Goal: Task Accomplishment & Management: Use online tool/utility

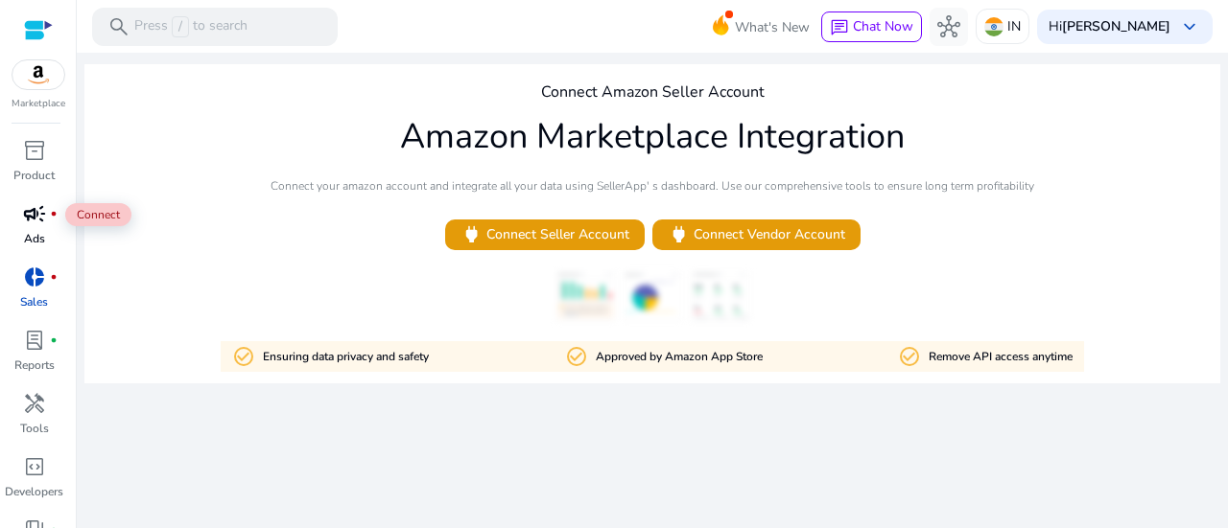
click at [38, 218] on span "campaign" at bounding box center [34, 213] width 23 height 23
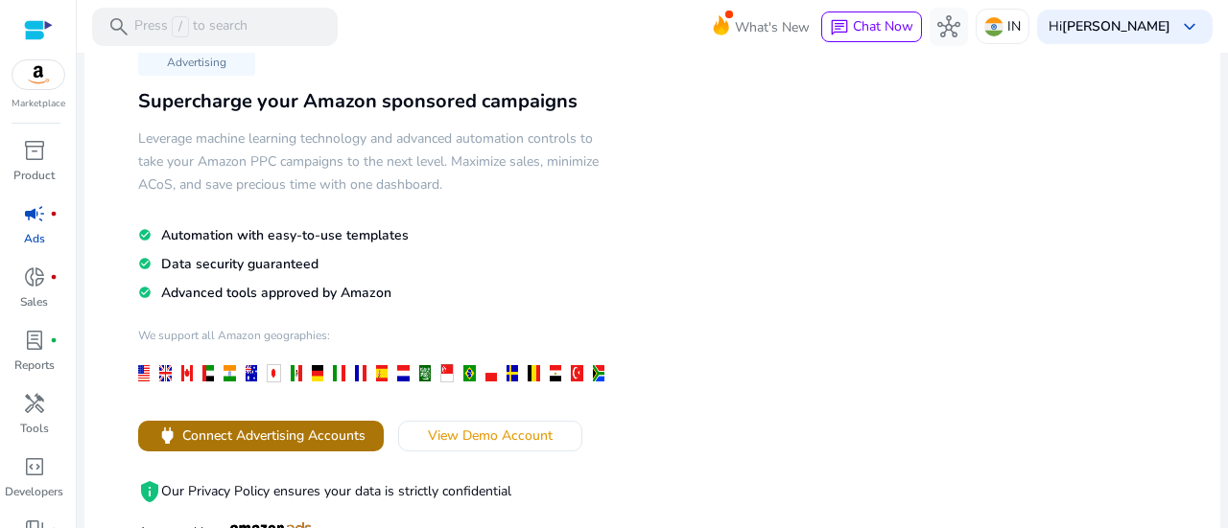
scroll to position [192, 0]
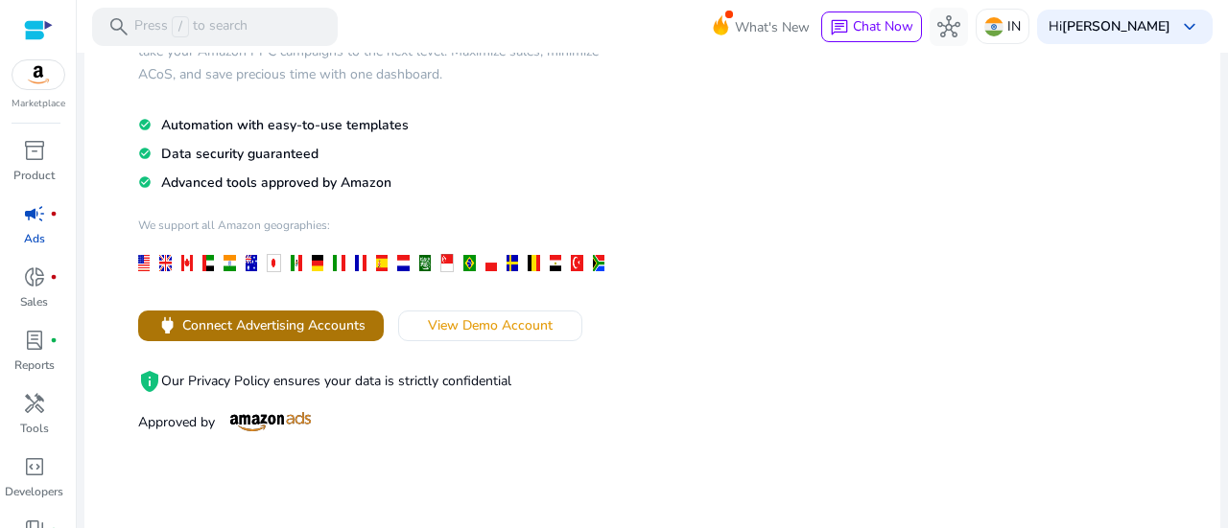
click at [292, 323] on span "Connect Advertising Accounts" at bounding box center [273, 326] width 183 height 20
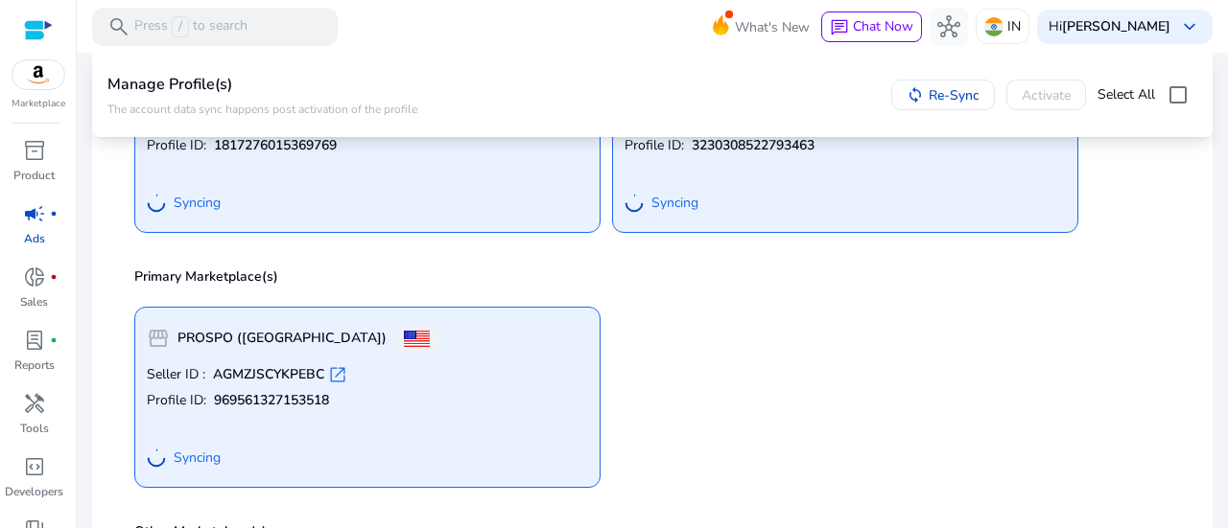
scroll to position [384, 0]
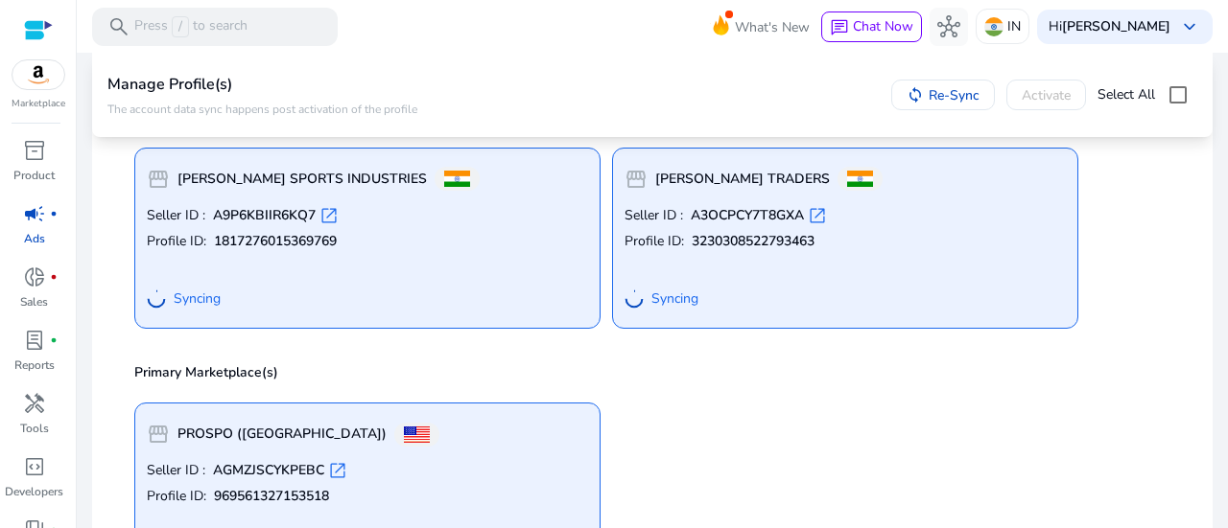
click at [403, 253] on div "Seller ID : A9P6KBIIR6KQ7 open_in_new Profile ID: 1817276015369769 Syncing" at bounding box center [367, 261] width 441 height 110
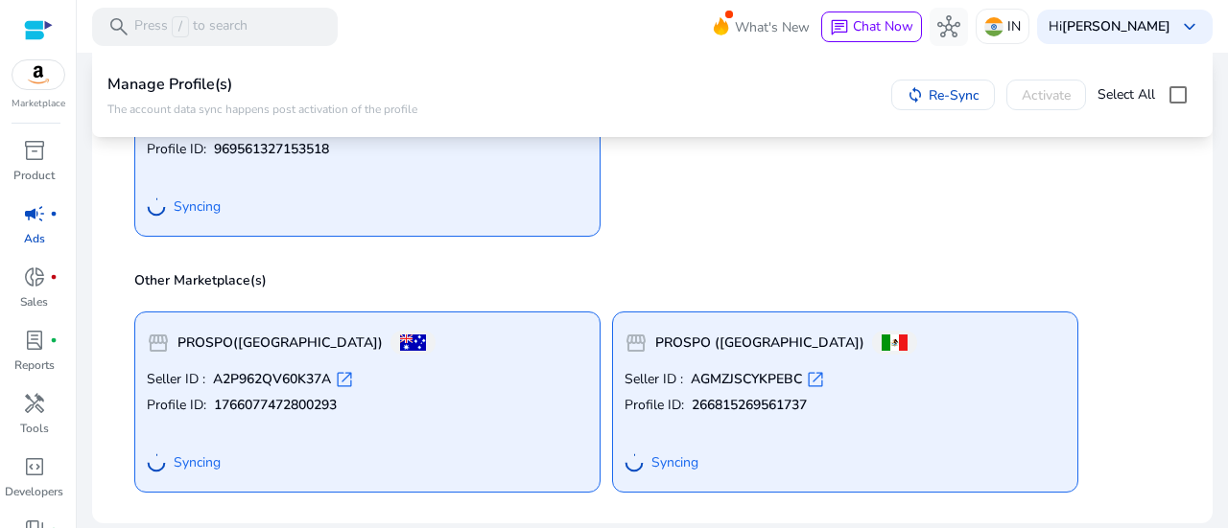
scroll to position [155, 0]
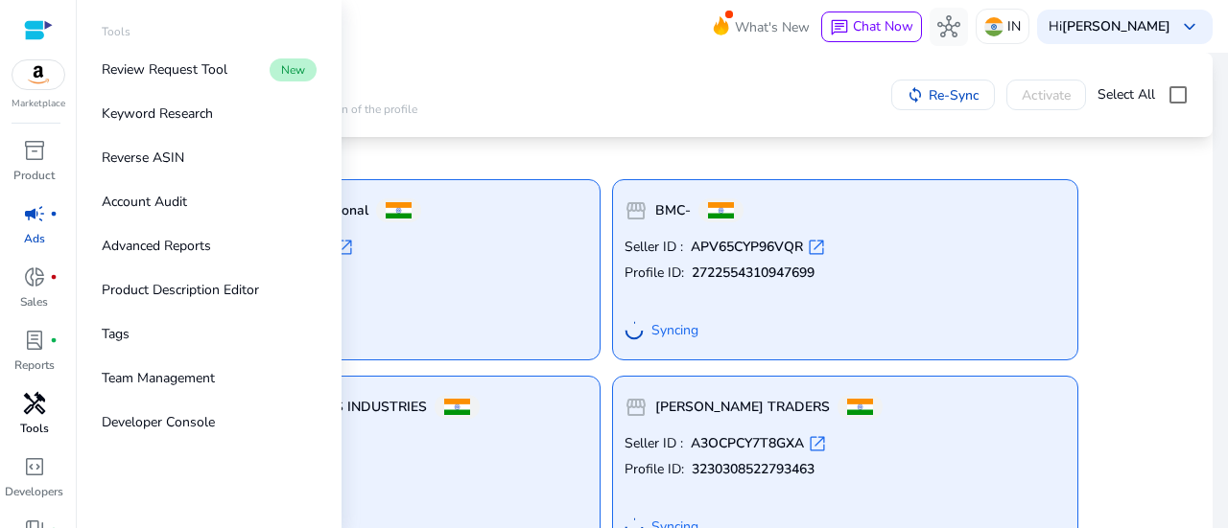
click at [43, 422] on p "Tools" at bounding box center [34, 428] width 29 height 17
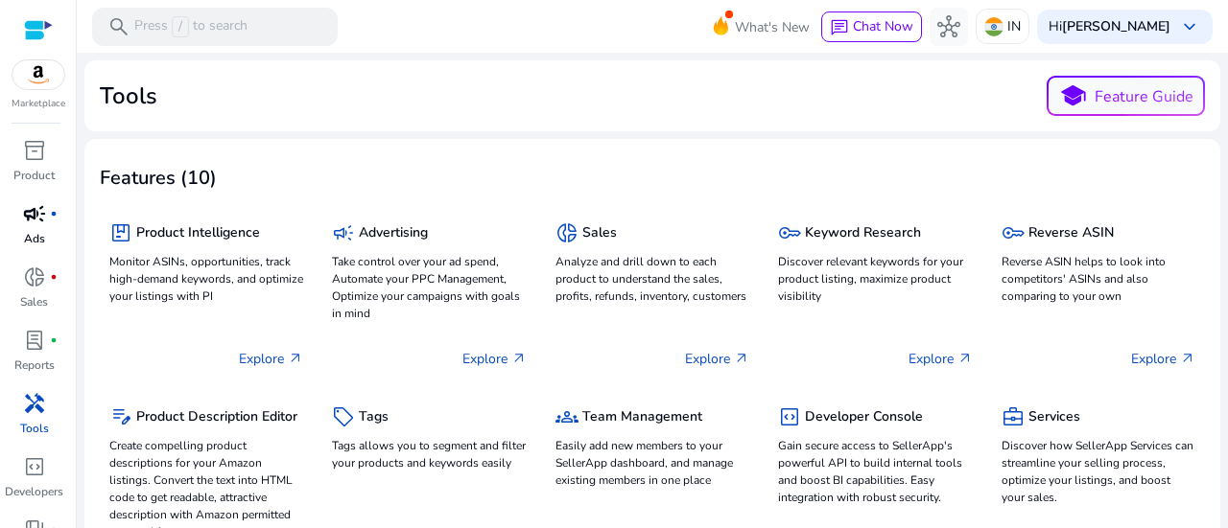
click at [31, 237] on p "Ads" at bounding box center [34, 238] width 21 height 17
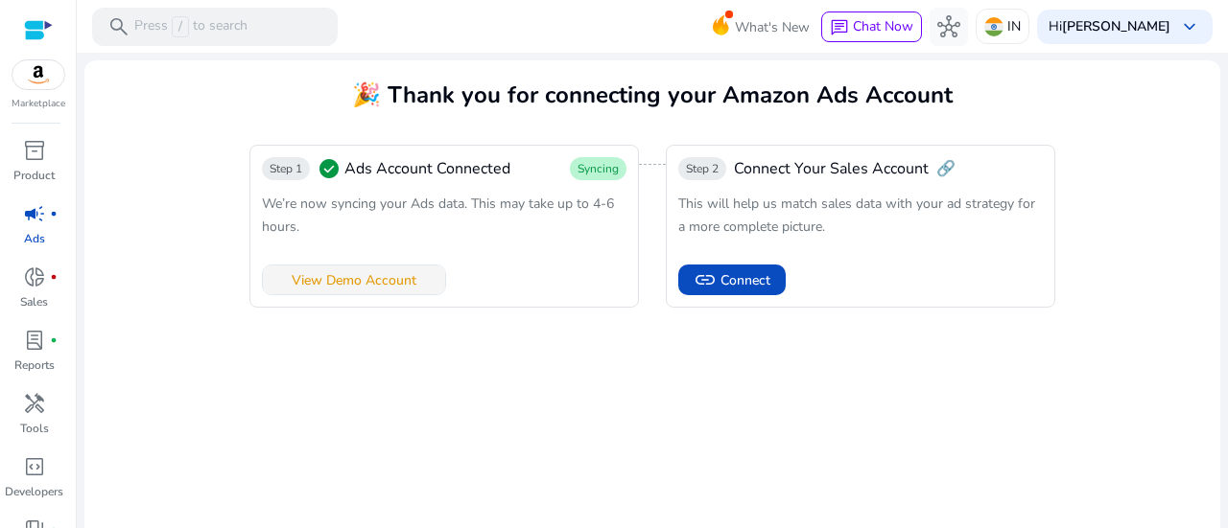
click at [364, 288] on span "View Demo Account" at bounding box center [354, 280] width 125 height 20
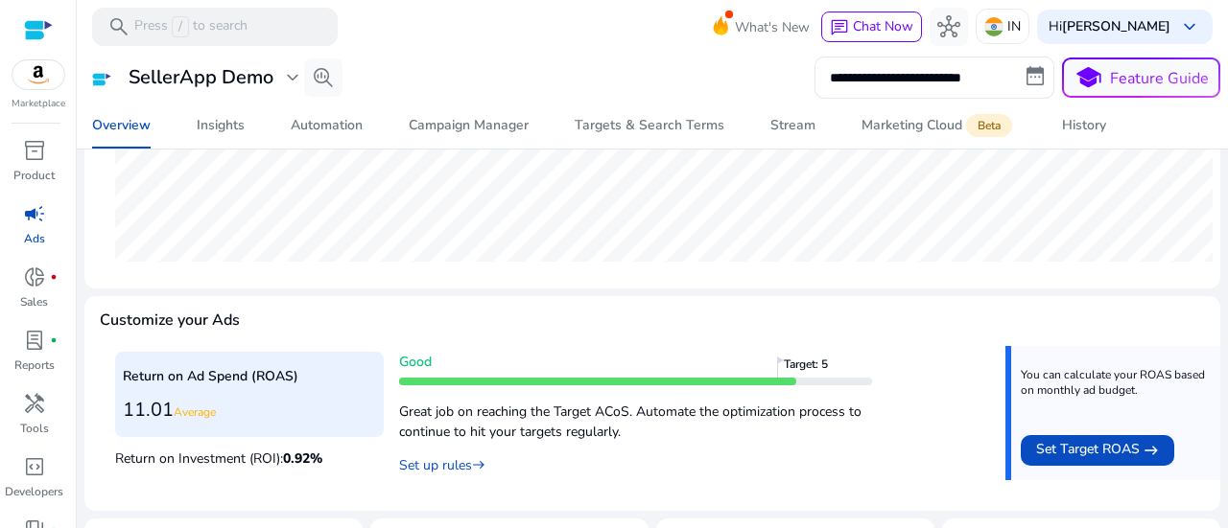
scroll to position [922, 0]
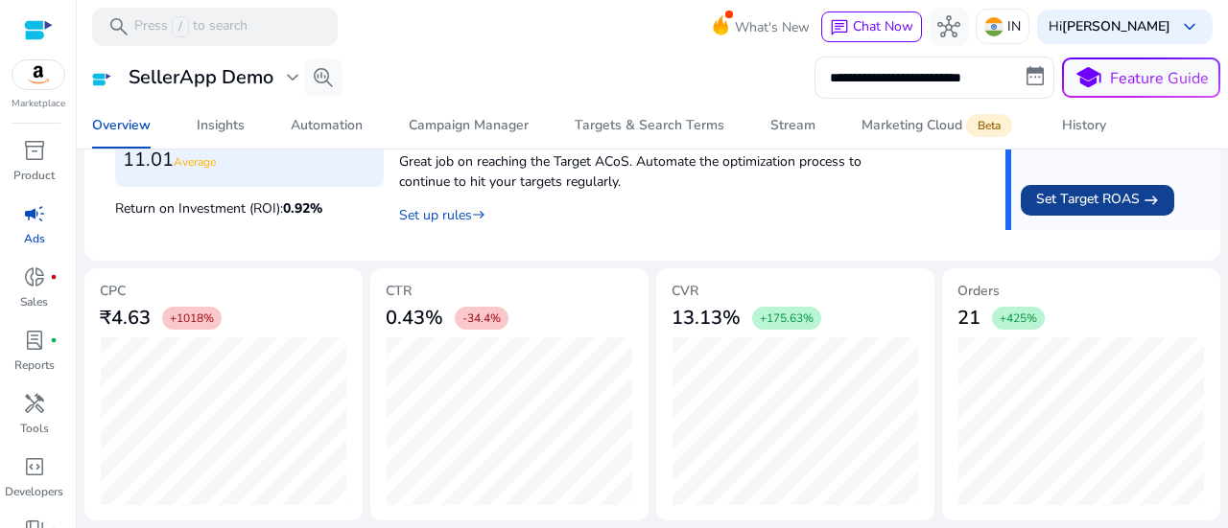
click at [1071, 199] on span "Set Target ROAS" at bounding box center [1088, 200] width 104 height 23
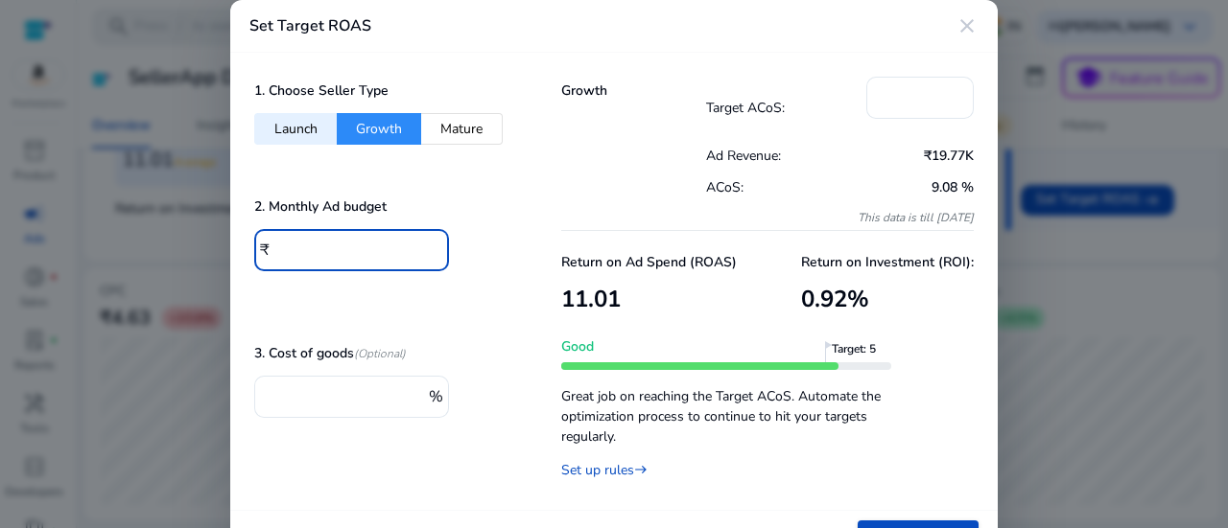
click at [333, 249] on input "****" at bounding box center [354, 248] width 158 height 21
click at [973, 37] on div "Set Target ROAS close" at bounding box center [613, 26] width 767 height 53
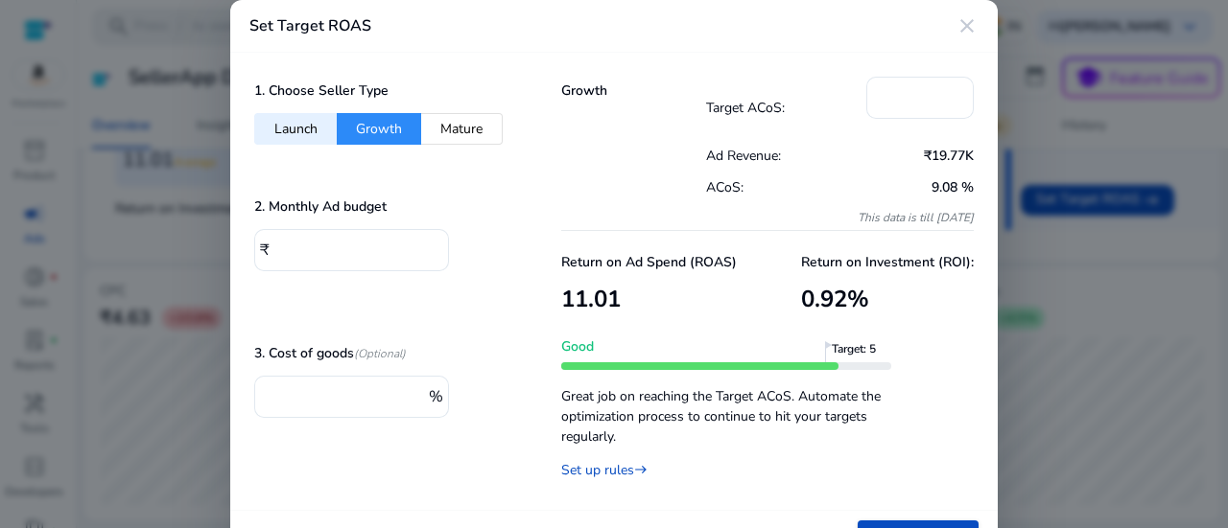
click at [294, 129] on button "Launch" at bounding box center [295, 129] width 82 height 32
click at [441, 123] on button "Mature" at bounding box center [462, 129] width 82 height 32
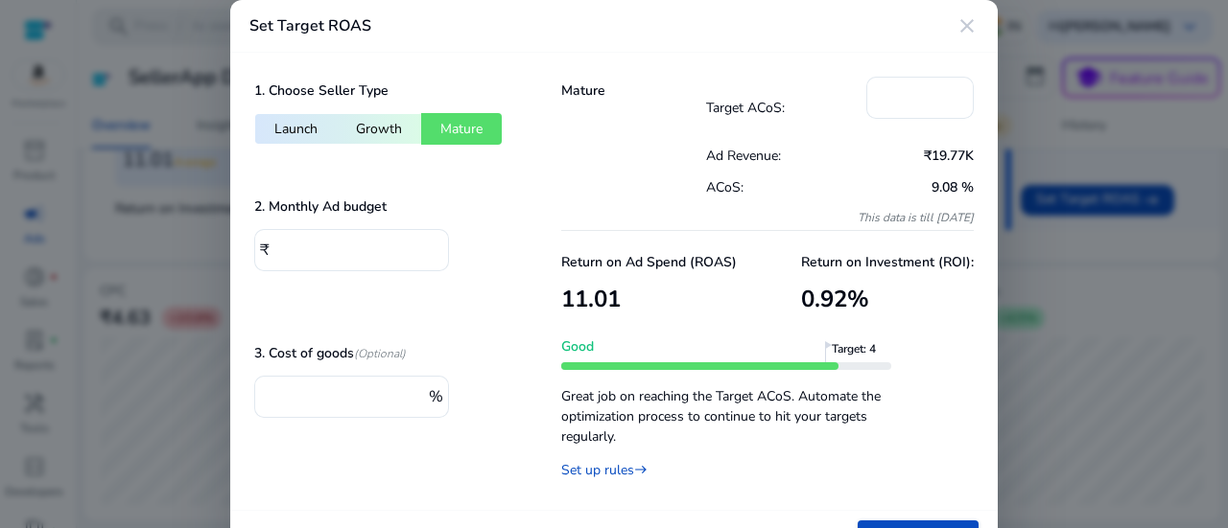
click at [388, 125] on button "Growth" at bounding box center [379, 129] width 84 height 32
type input "**"
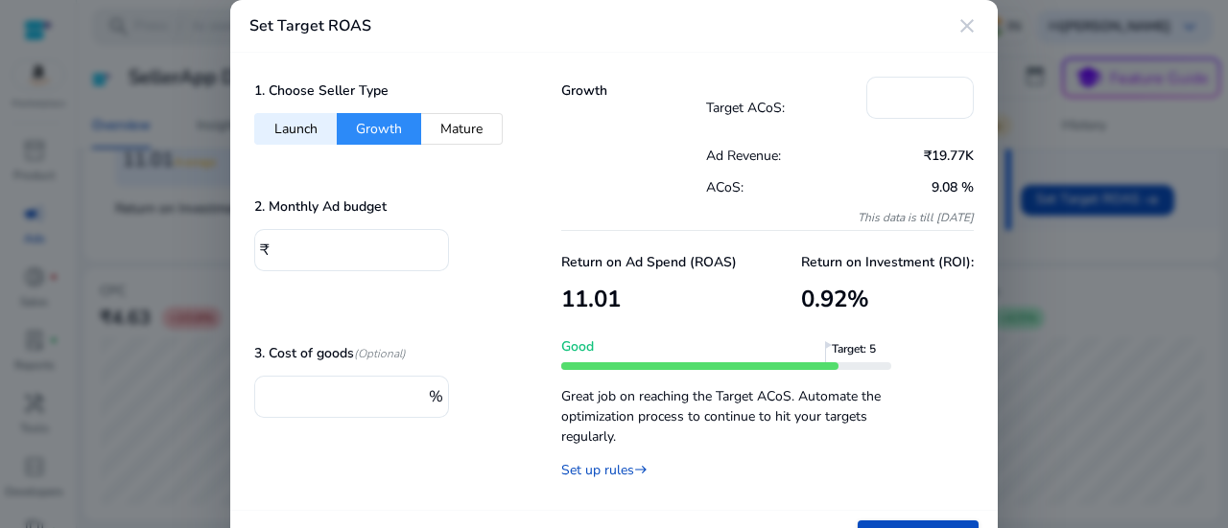
click at [967, 22] on mat-icon "close" at bounding box center [966, 25] width 23 height 23
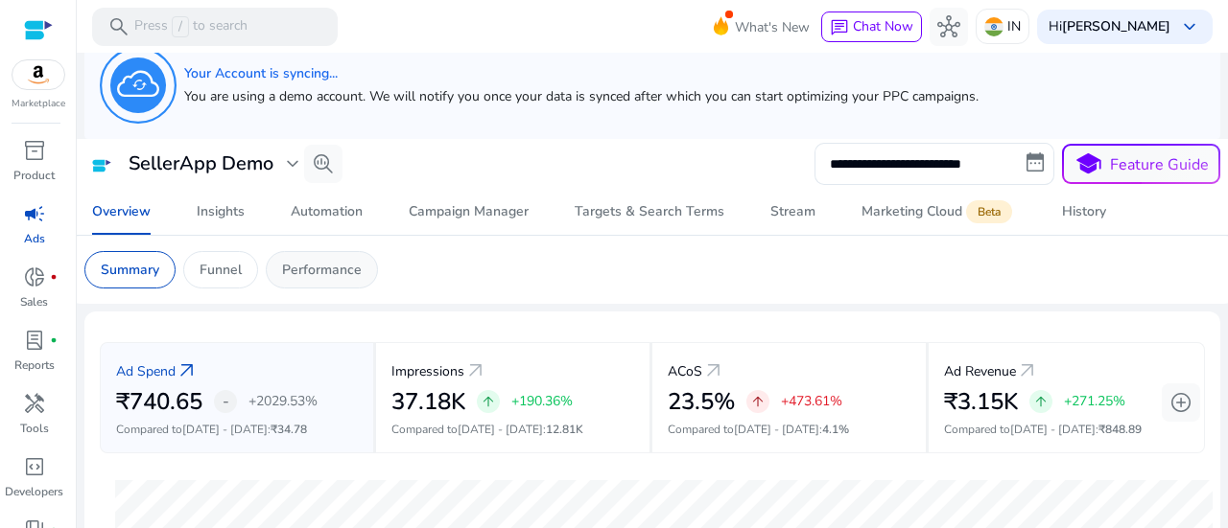
scroll to position [0, 0]
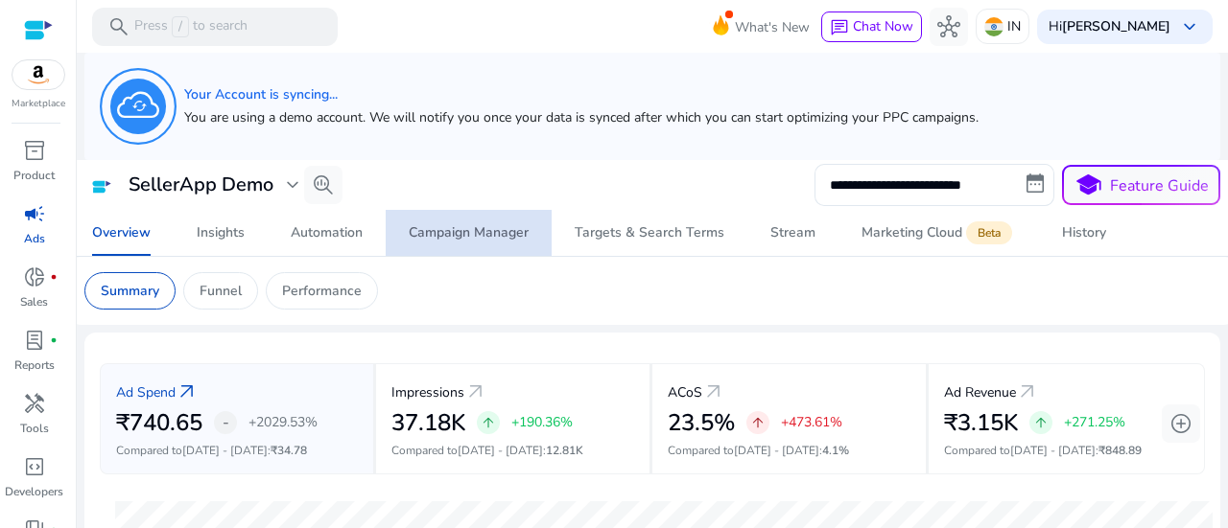
click at [485, 234] on div "Campaign Manager" at bounding box center [469, 232] width 120 height 13
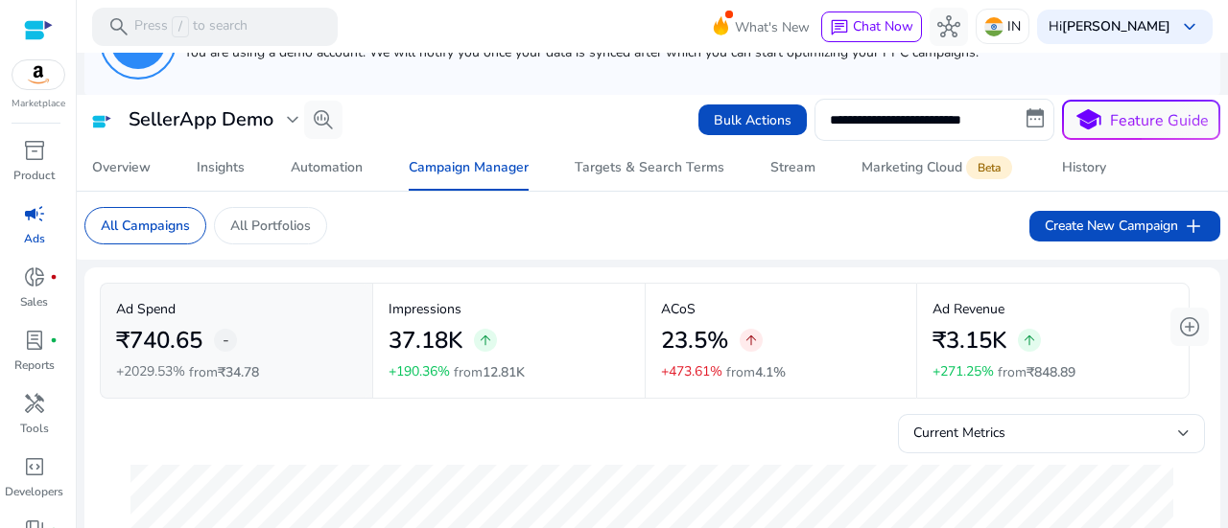
scroll to position [96, 0]
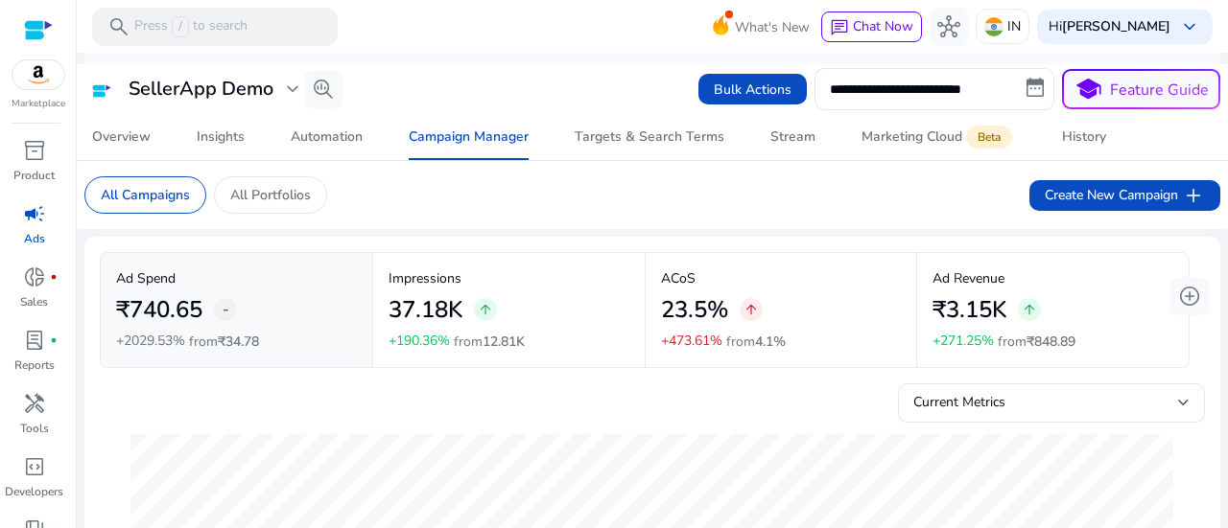
click at [34, 228] on div "campaign" at bounding box center [35, 214] width 54 height 31
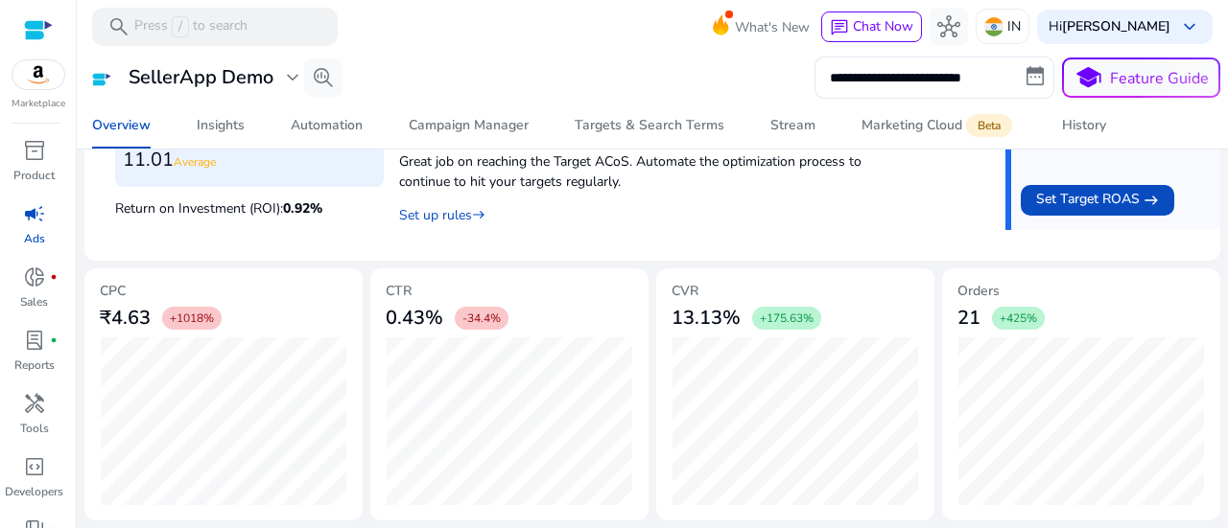
scroll to position [442, 0]
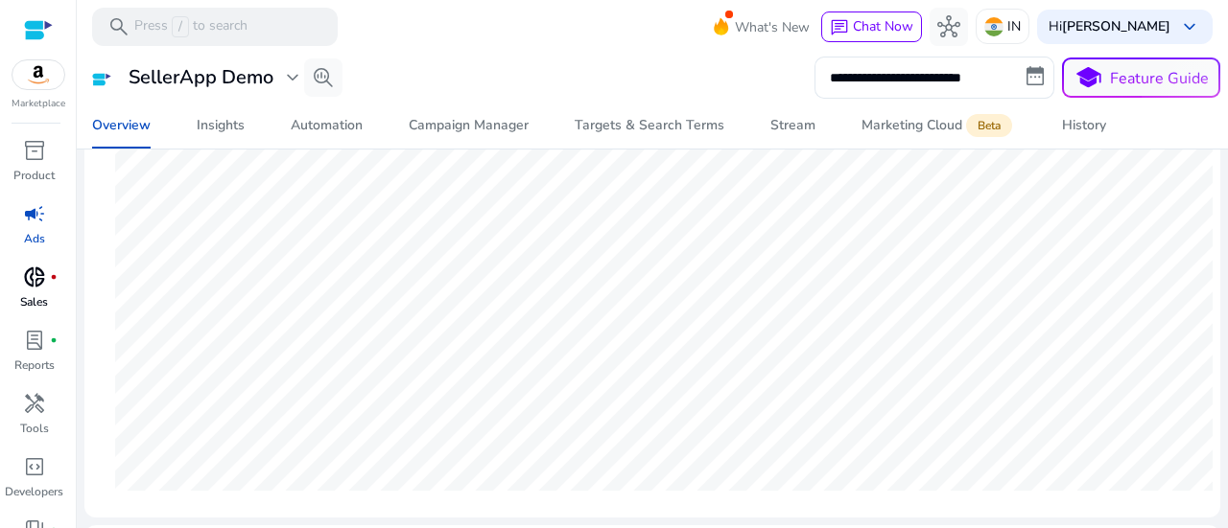
click at [46, 295] on p "Sales" at bounding box center [34, 301] width 28 height 17
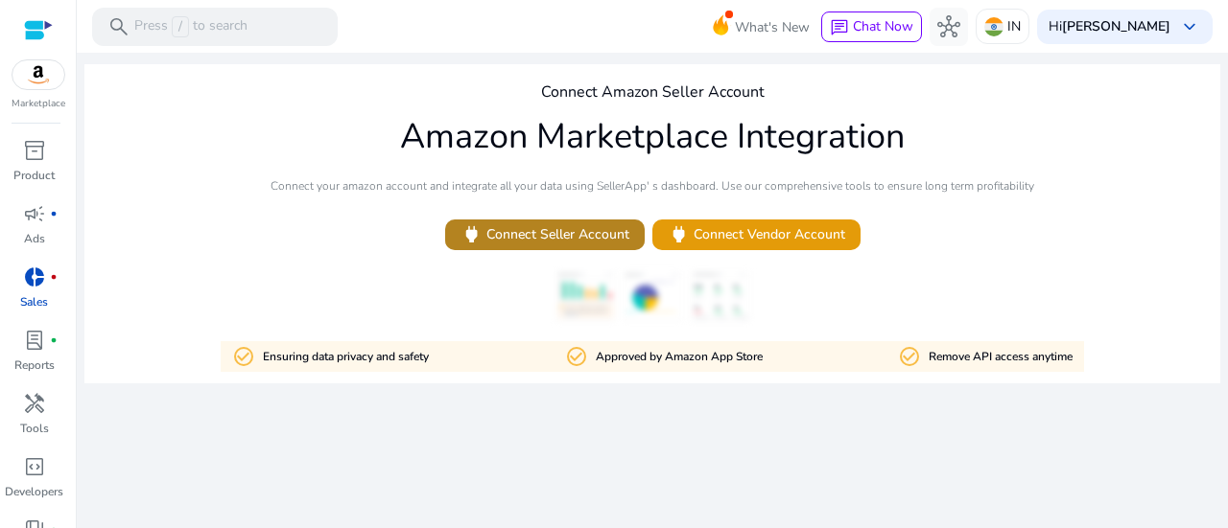
click at [516, 246] on span at bounding box center [544, 235] width 199 height 46
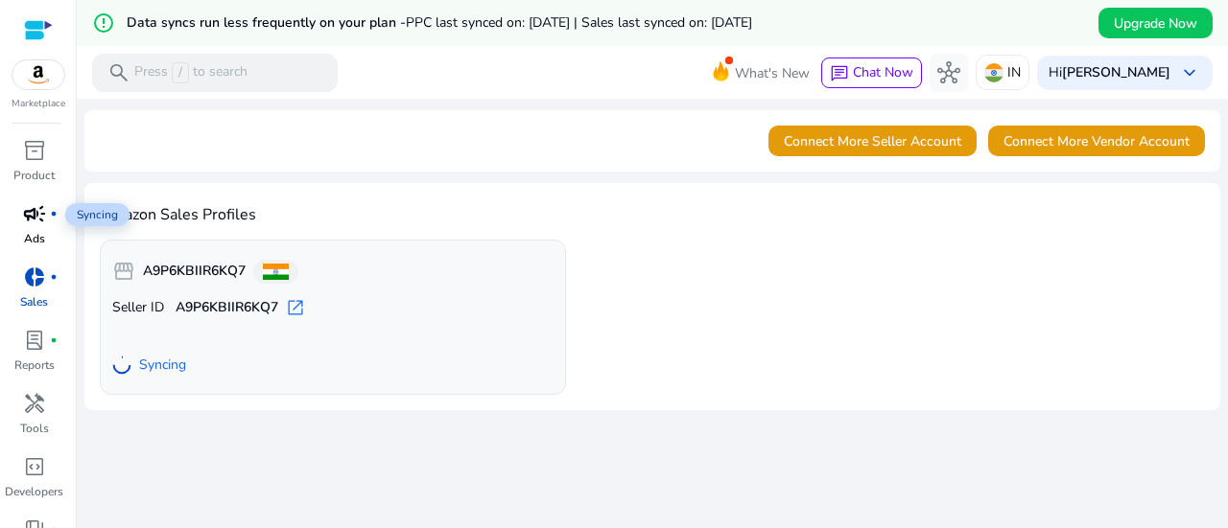
click at [50, 216] on span "fiber_manual_record" at bounding box center [54, 214] width 8 height 8
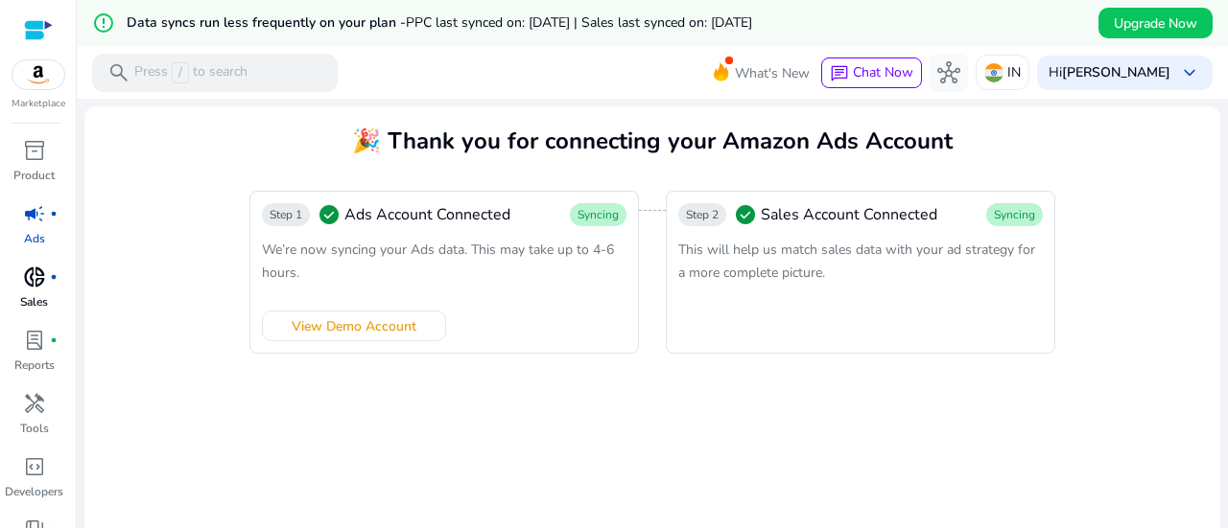
click at [47, 294] on p "Sales" at bounding box center [34, 301] width 28 height 17
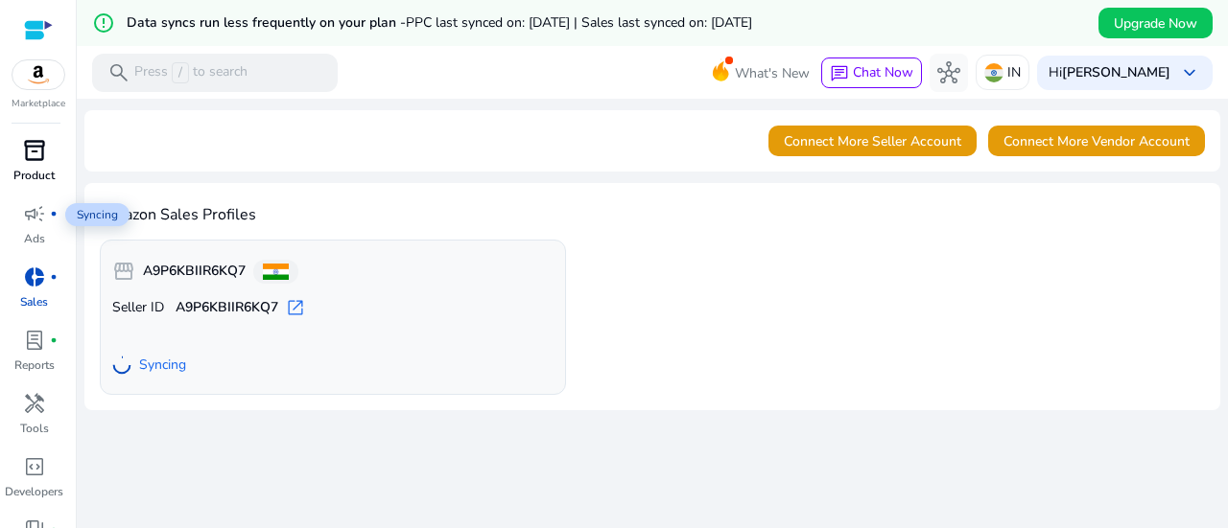
click at [46, 167] on p "Product" at bounding box center [33, 175] width 41 height 17
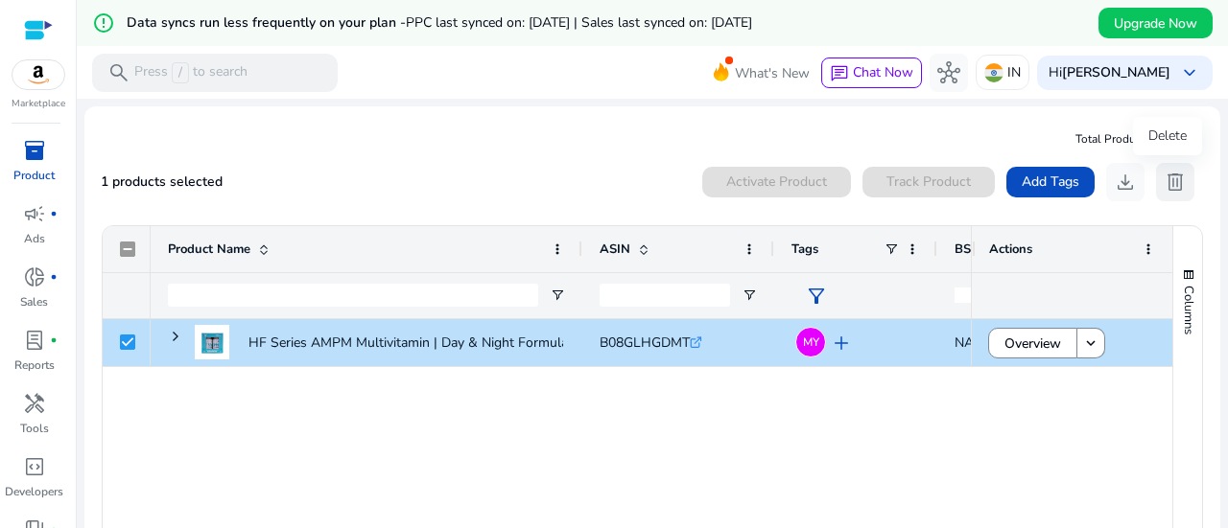
click at [1163, 189] on span "delete" at bounding box center [1174, 182] width 23 height 23
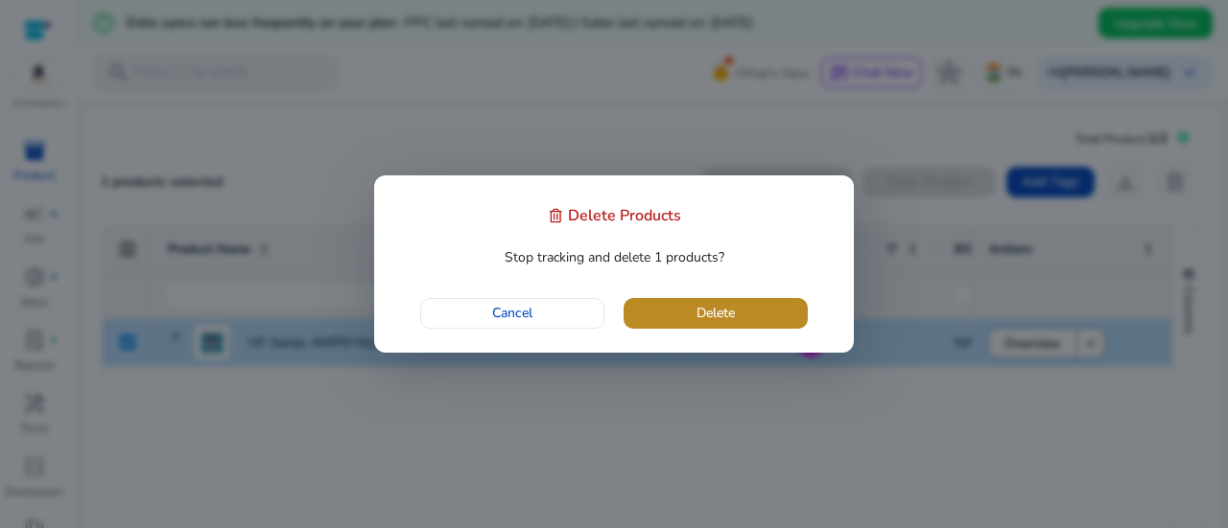
click at [754, 326] on span "button" at bounding box center [715, 314] width 184 height 46
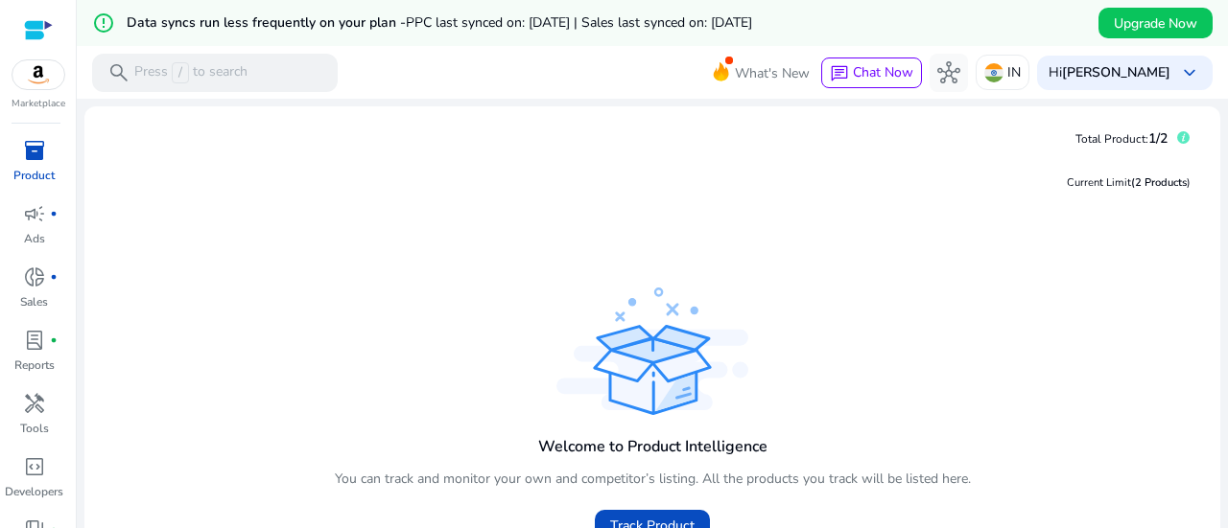
scroll to position [96, 0]
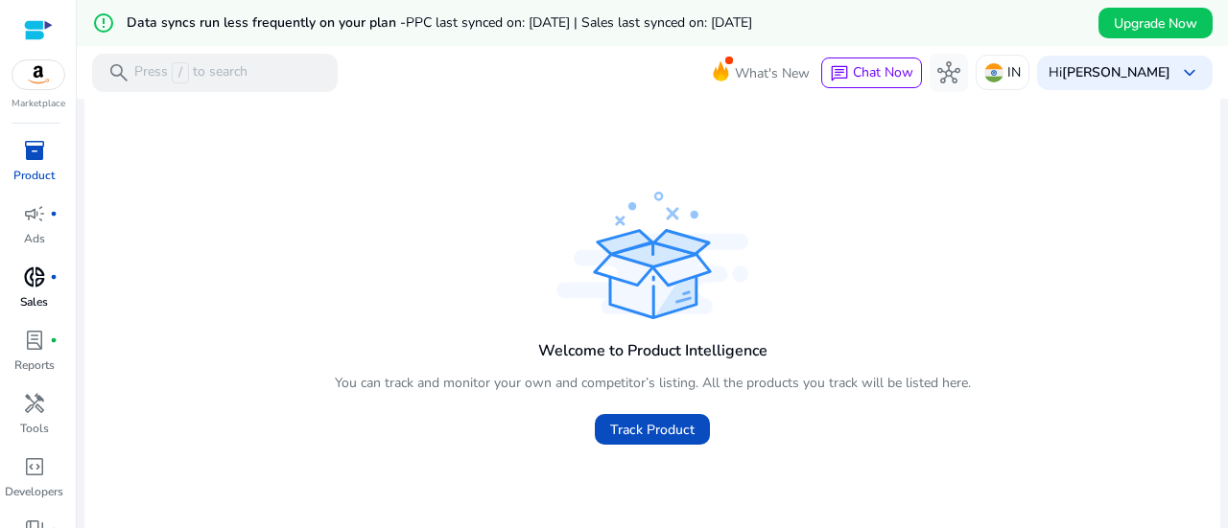
click at [44, 292] on div "donut_small fiber_manual_record" at bounding box center [35, 277] width 54 height 31
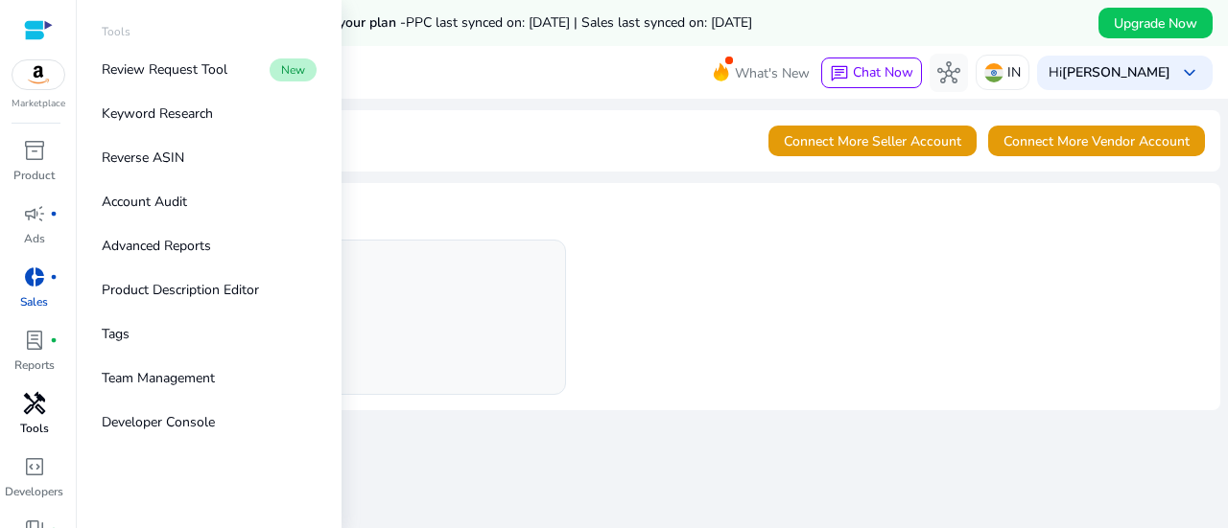
click at [36, 402] on span "handyman" at bounding box center [34, 403] width 23 height 23
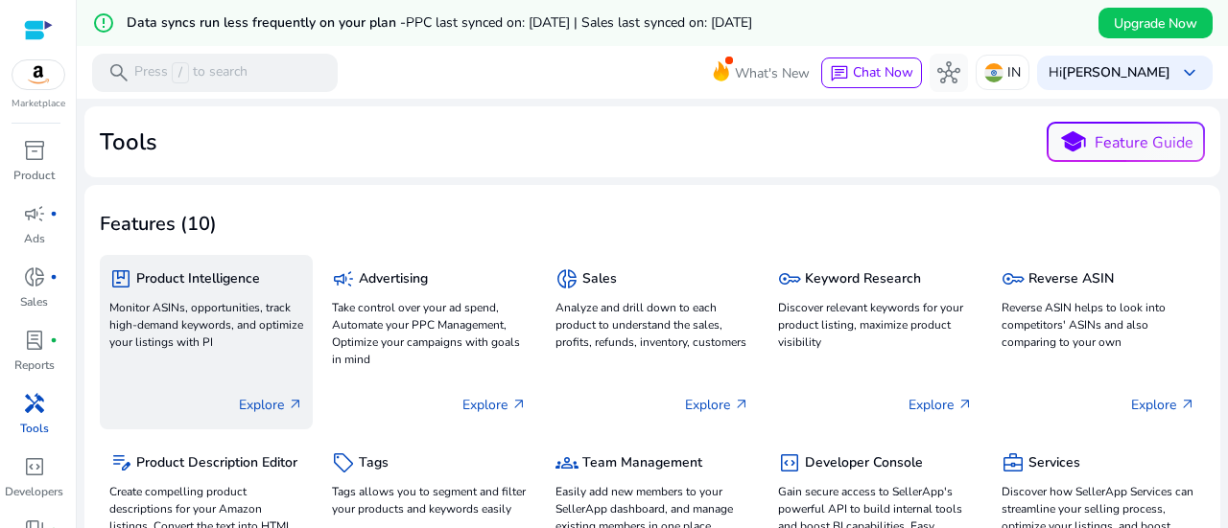
click at [276, 411] on p "Explore arrow_outward" at bounding box center [271, 405] width 64 height 20
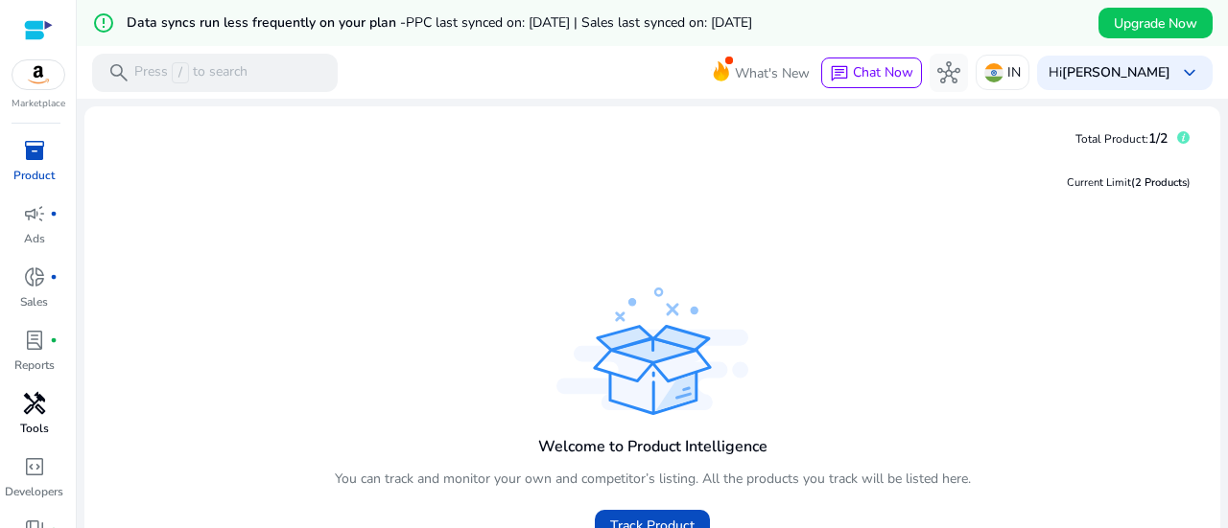
scroll to position [96, 0]
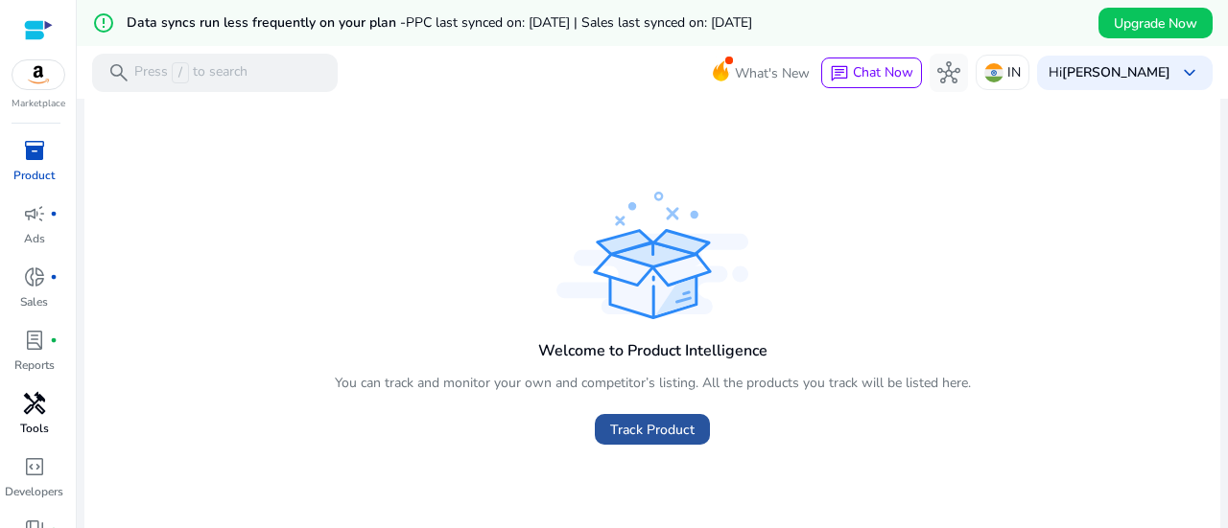
click at [653, 441] on span at bounding box center [652, 430] width 115 height 46
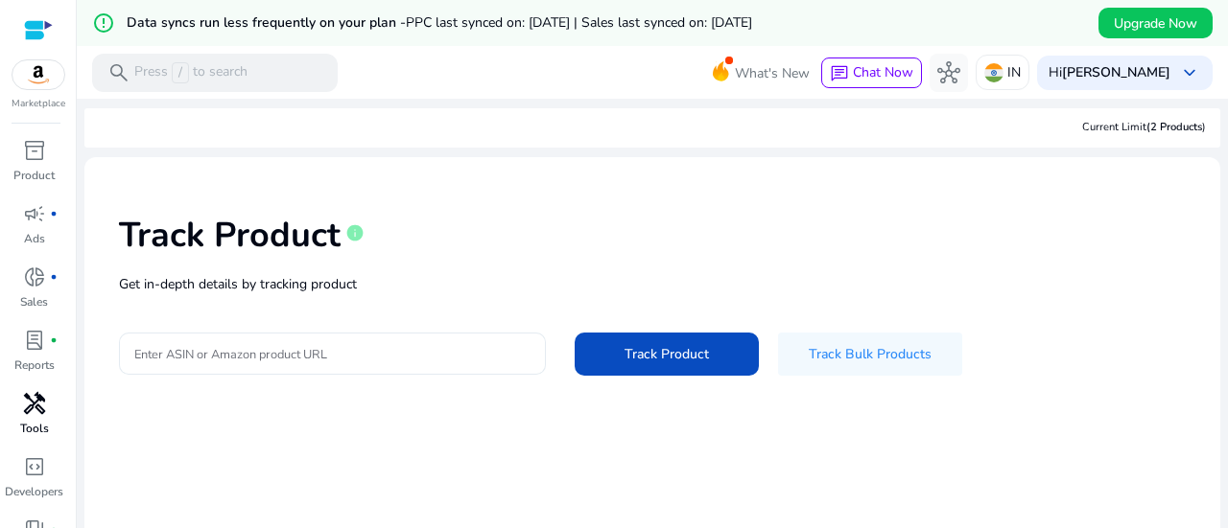
click at [304, 345] on input "Enter ASIN or Amazon product URL" at bounding box center [332, 353] width 396 height 21
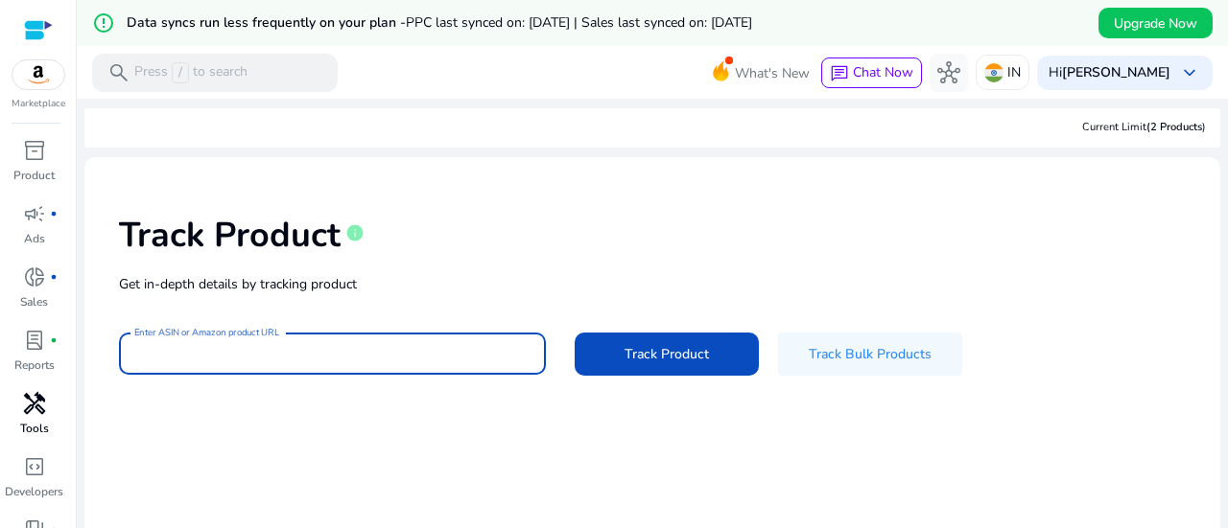
paste input "**********"
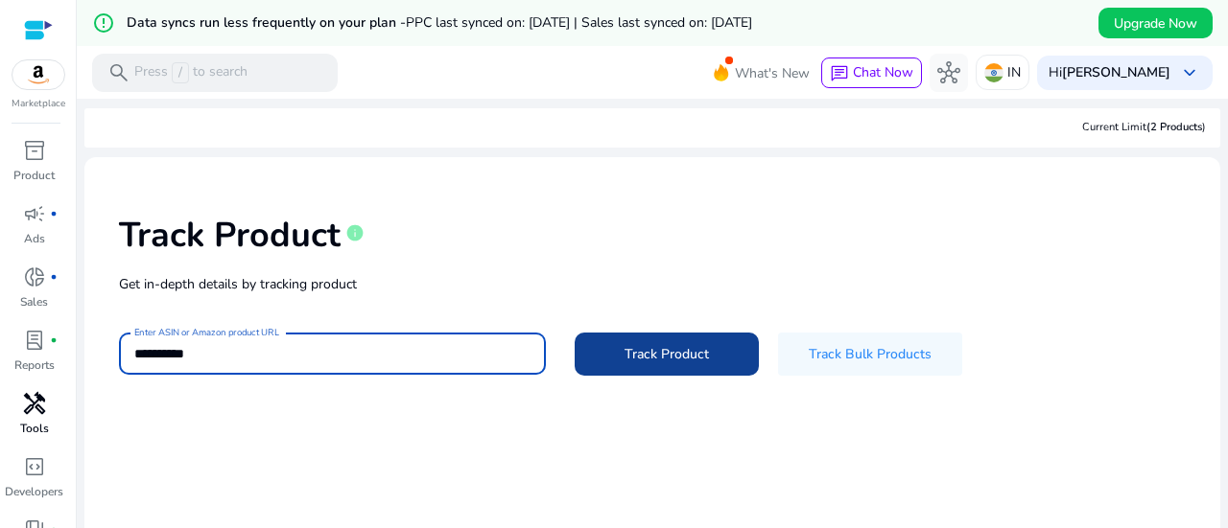
type input "**********"
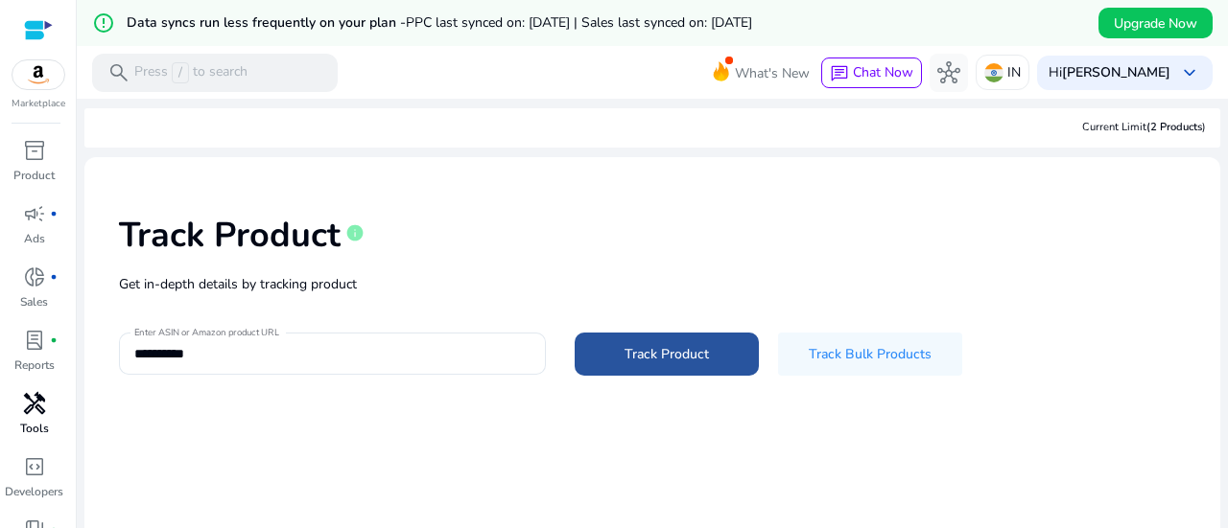
click at [632, 361] on span "Track Product" at bounding box center [666, 354] width 84 height 20
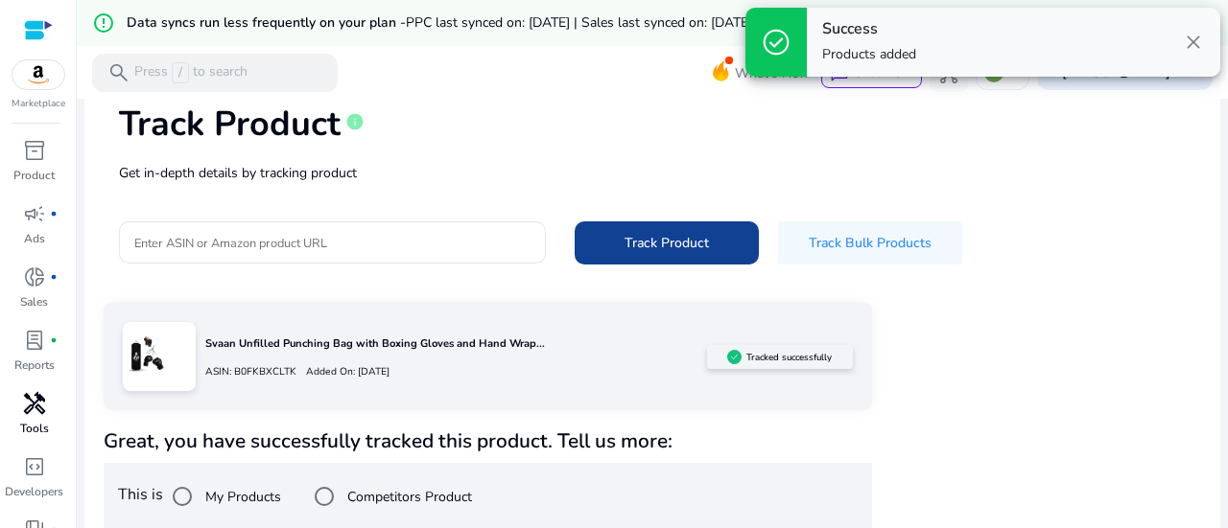
scroll to position [127, 0]
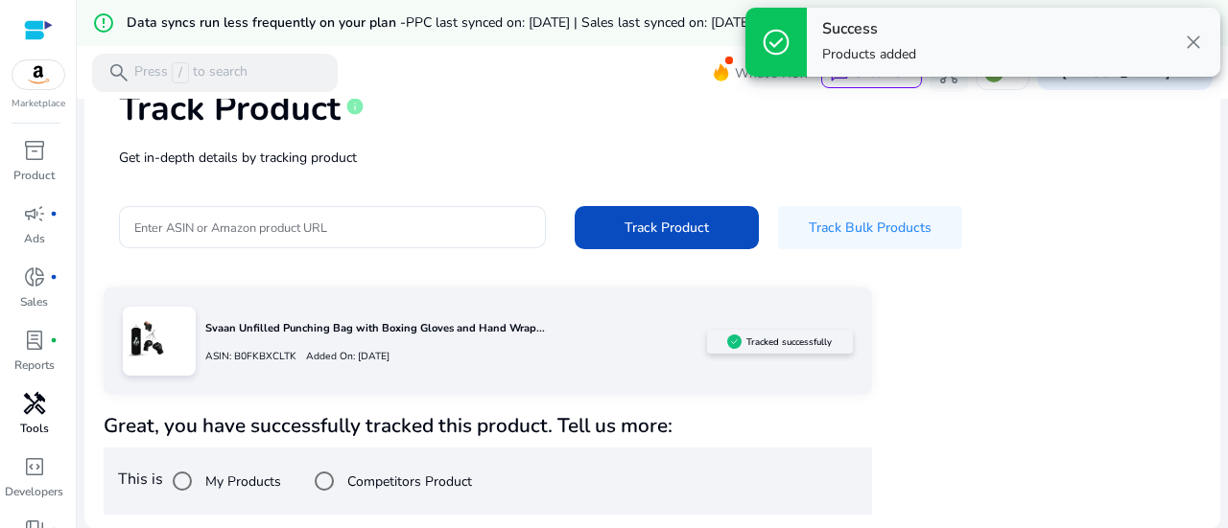
click at [232, 480] on label "My Products" at bounding box center [241, 482] width 80 height 20
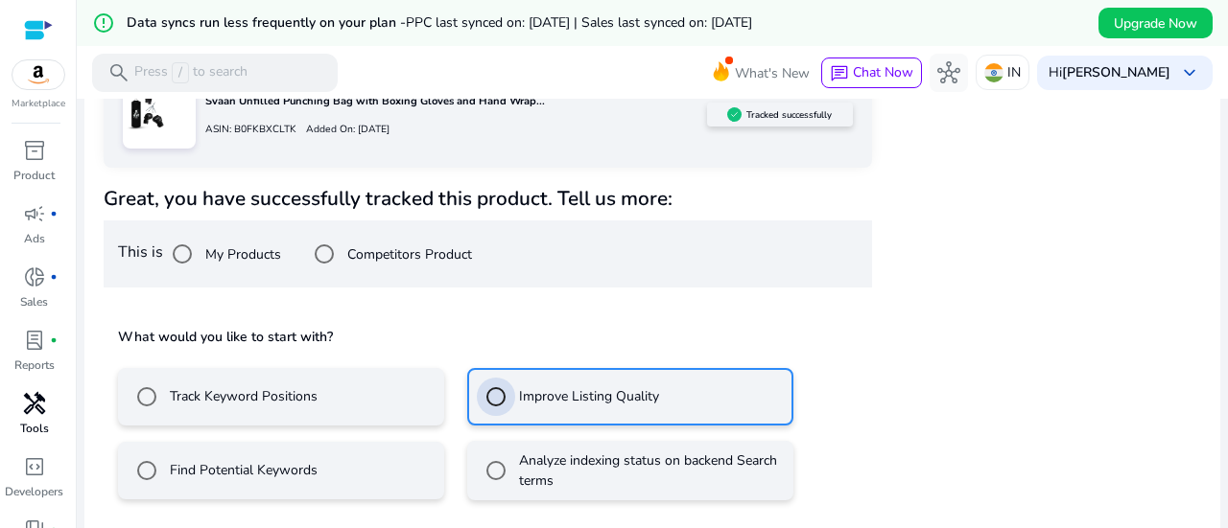
scroll to position [439, 0]
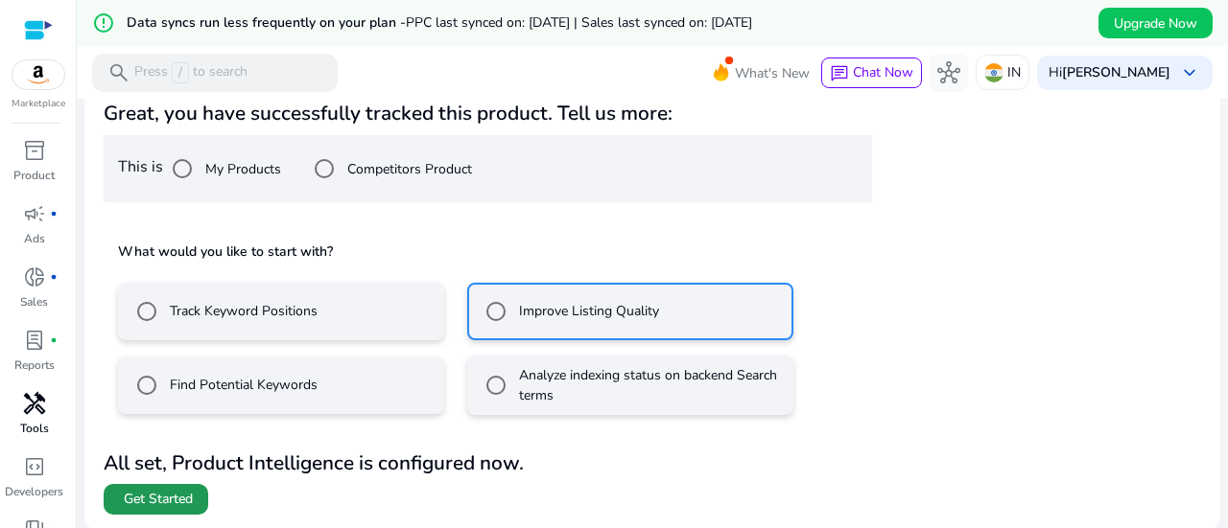
click at [146, 500] on span "Get Started" at bounding box center [158, 499] width 69 height 19
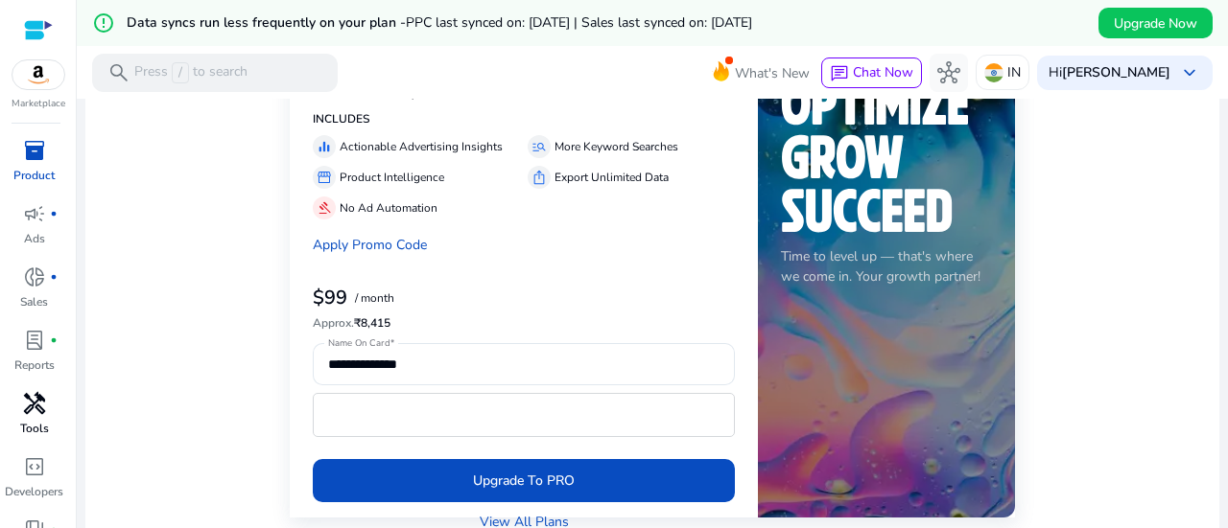
scroll to position [575, 0]
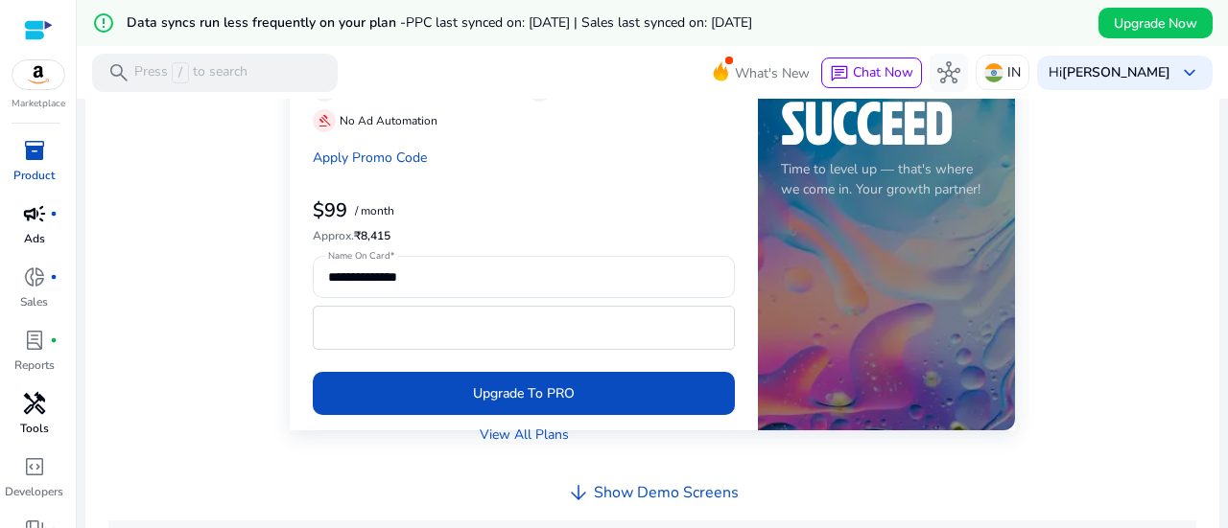
click at [35, 239] on p "Ads" at bounding box center [34, 238] width 21 height 17
